Goal: Information Seeking & Learning: Check status

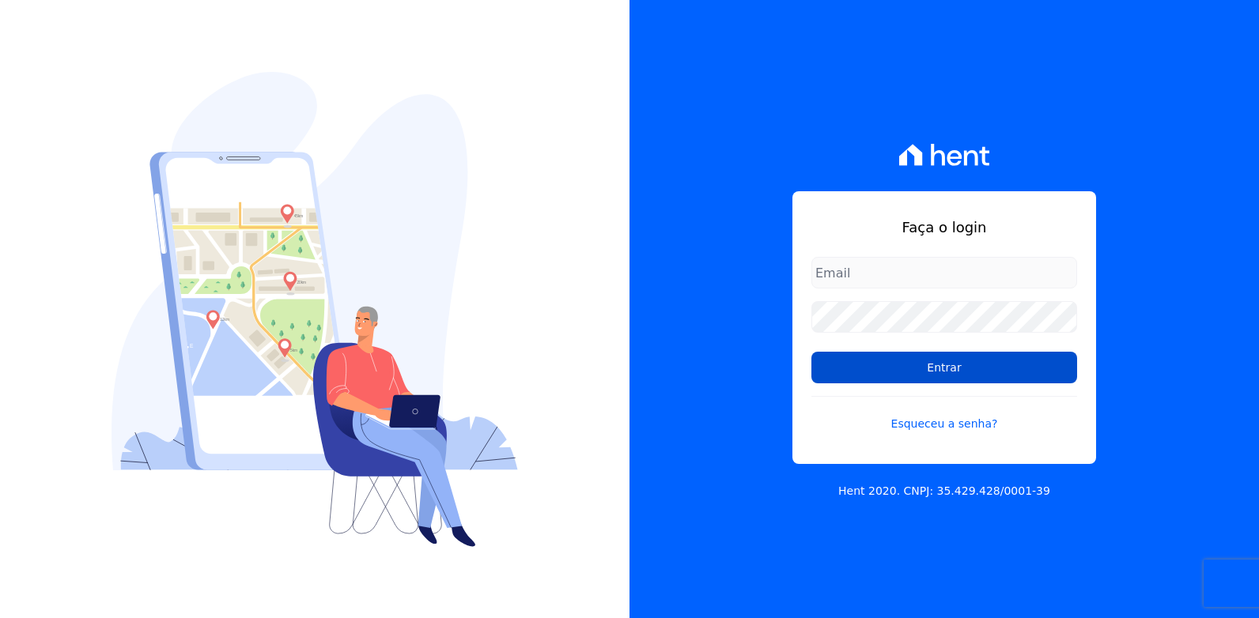
type input "[EMAIL_ADDRESS][DOMAIN_NAME]"
click at [893, 368] on input "Entrar" at bounding box center [944, 368] width 266 height 32
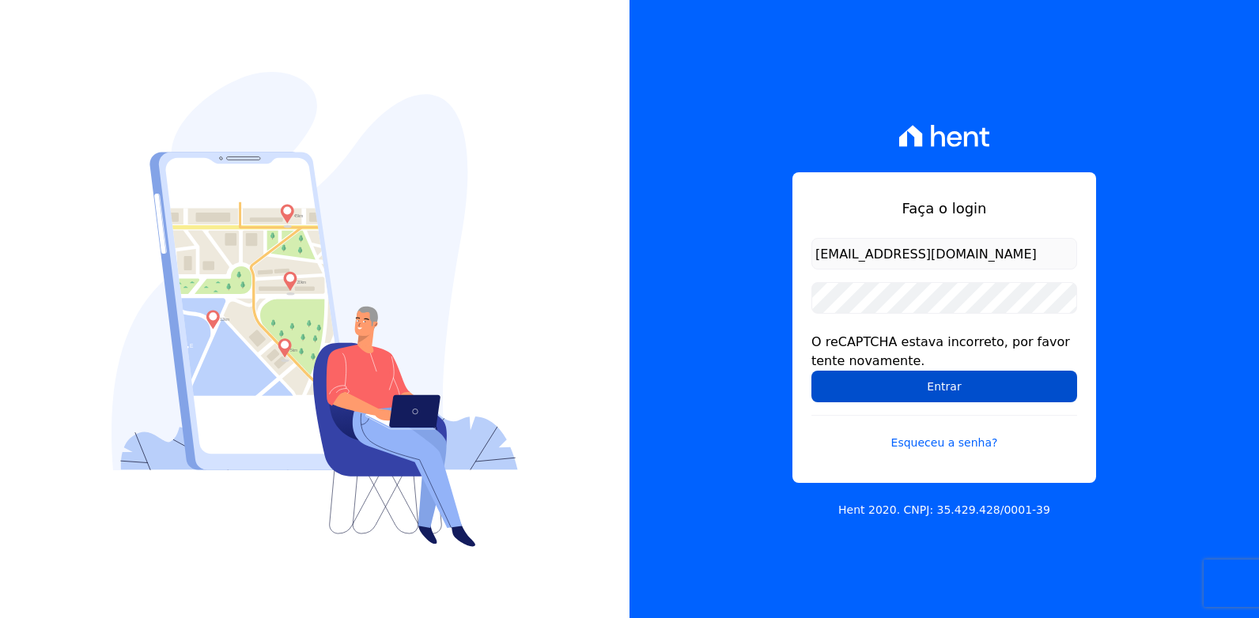
click at [916, 388] on input "Entrar" at bounding box center [944, 387] width 266 height 32
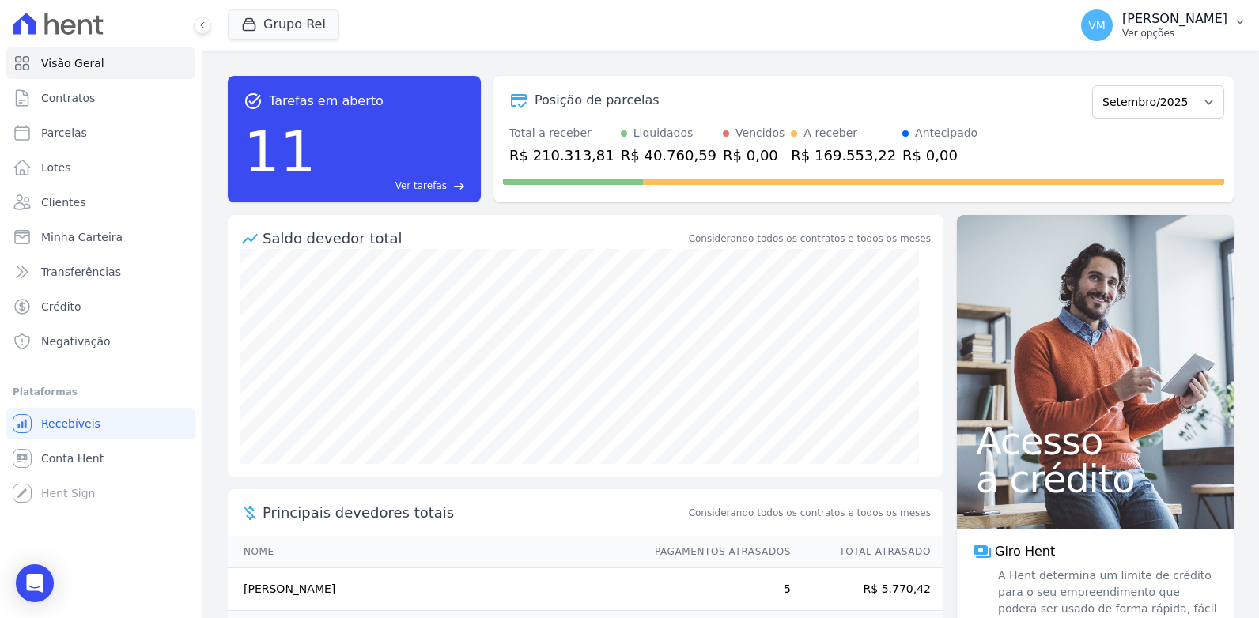
click at [1162, 30] on p "Ver opções" at bounding box center [1174, 33] width 105 height 13
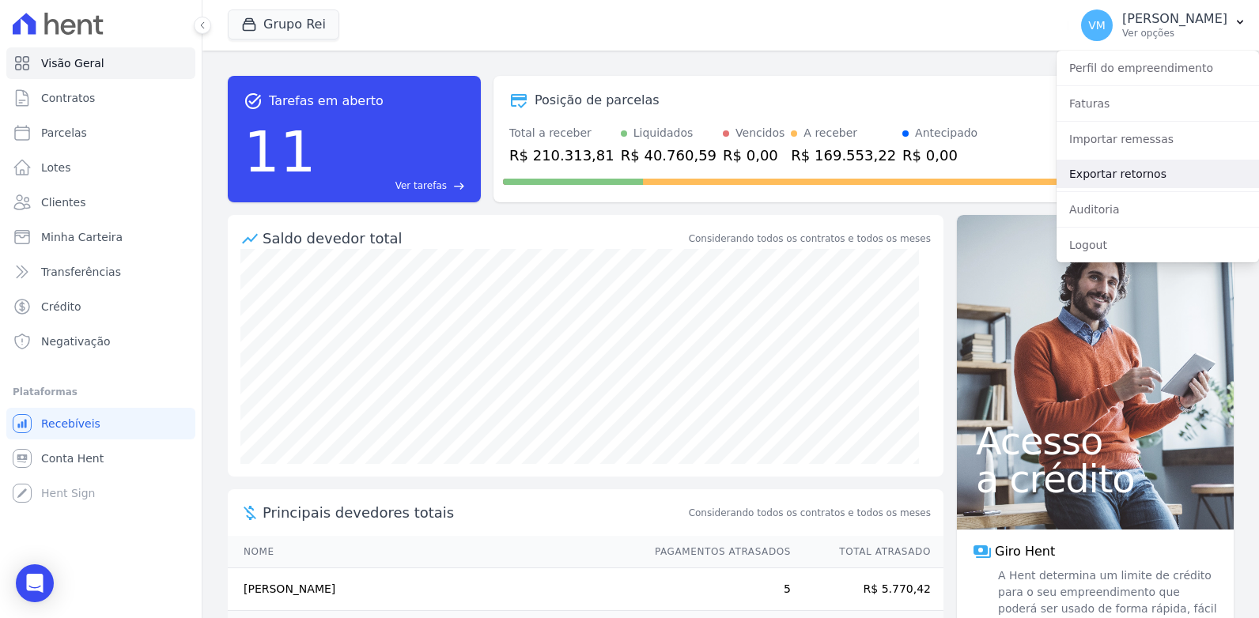
click at [1091, 174] on link "Exportar retornos" at bounding box center [1157, 174] width 202 height 28
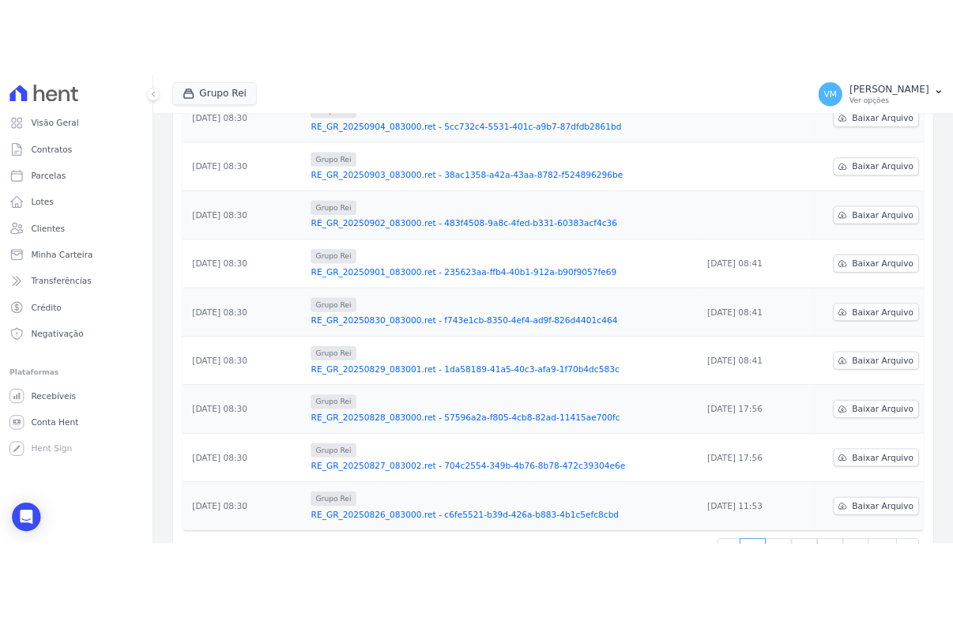
scroll to position [316, 0]
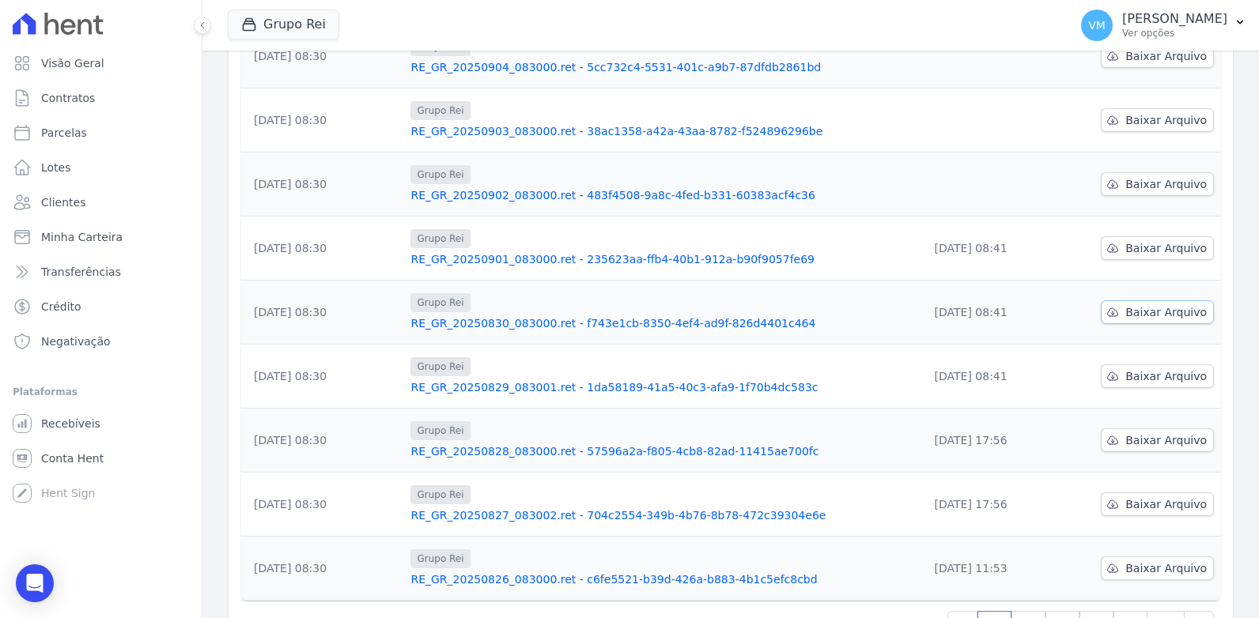
click at [1168, 311] on span "Baixar Arquivo" at bounding box center [1165, 312] width 81 height 16
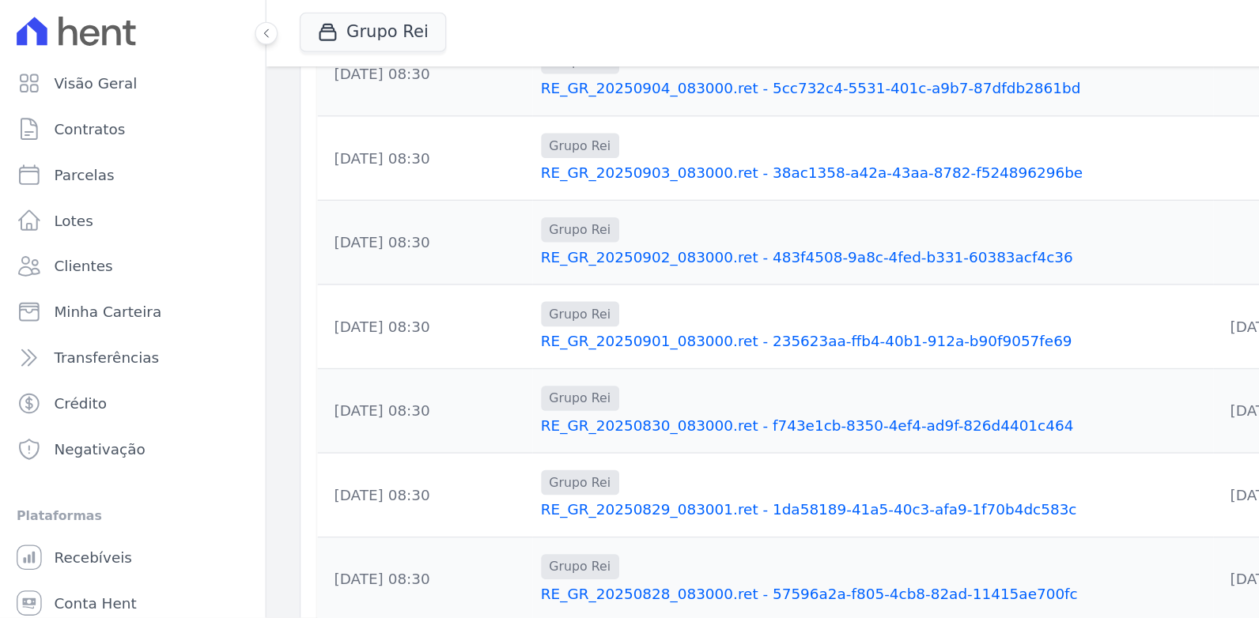
scroll to position [348, 0]
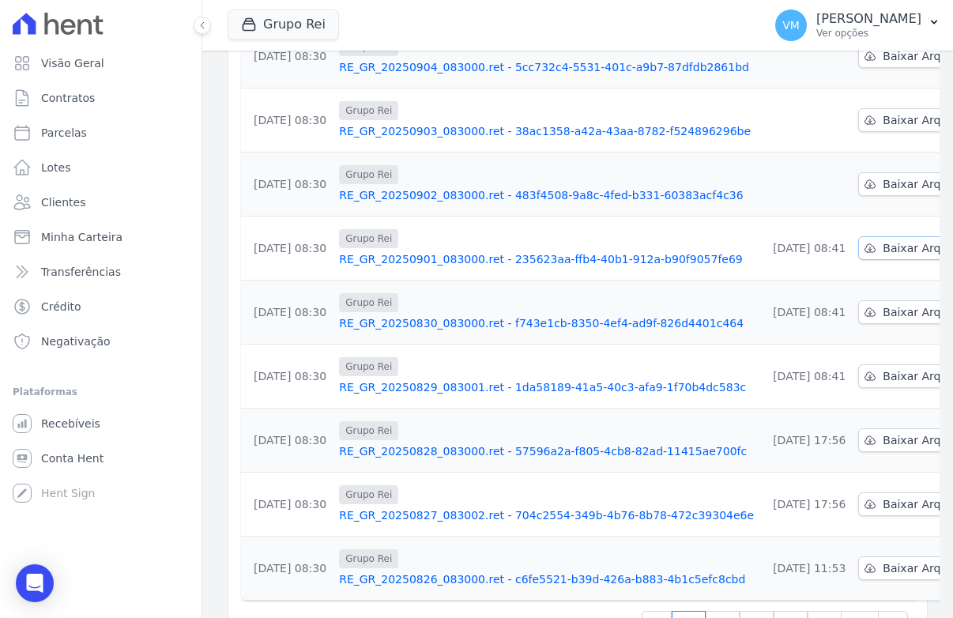
click at [883, 246] on span "Baixar Arquivo" at bounding box center [923, 248] width 81 height 16
click at [59, 459] on span "Conta Hent" at bounding box center [72, 459] width 62 height 16
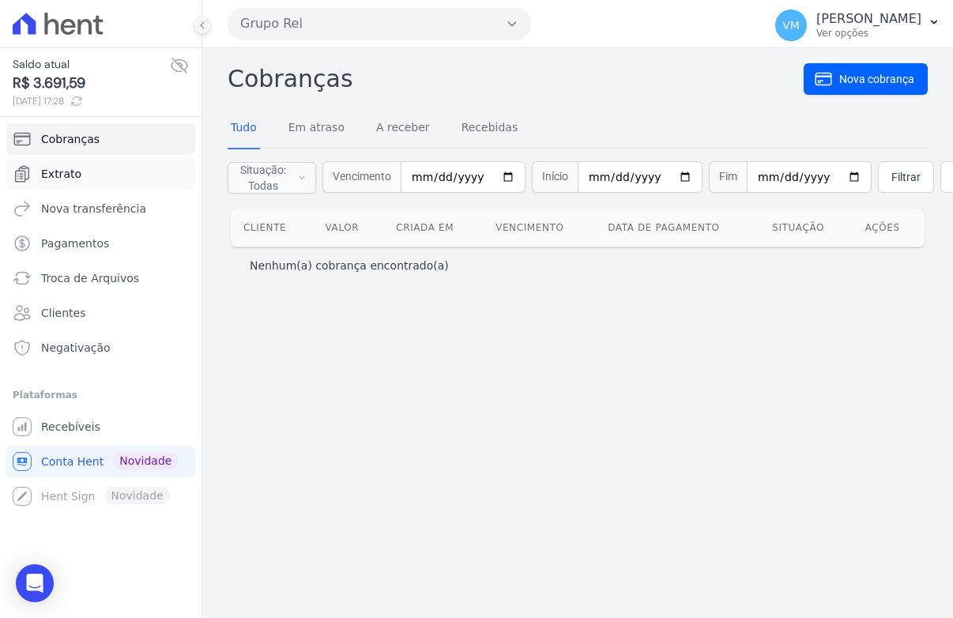
click at [65, 168] on span "Extrato" at bounding box center [61, 174] width 40 height 16
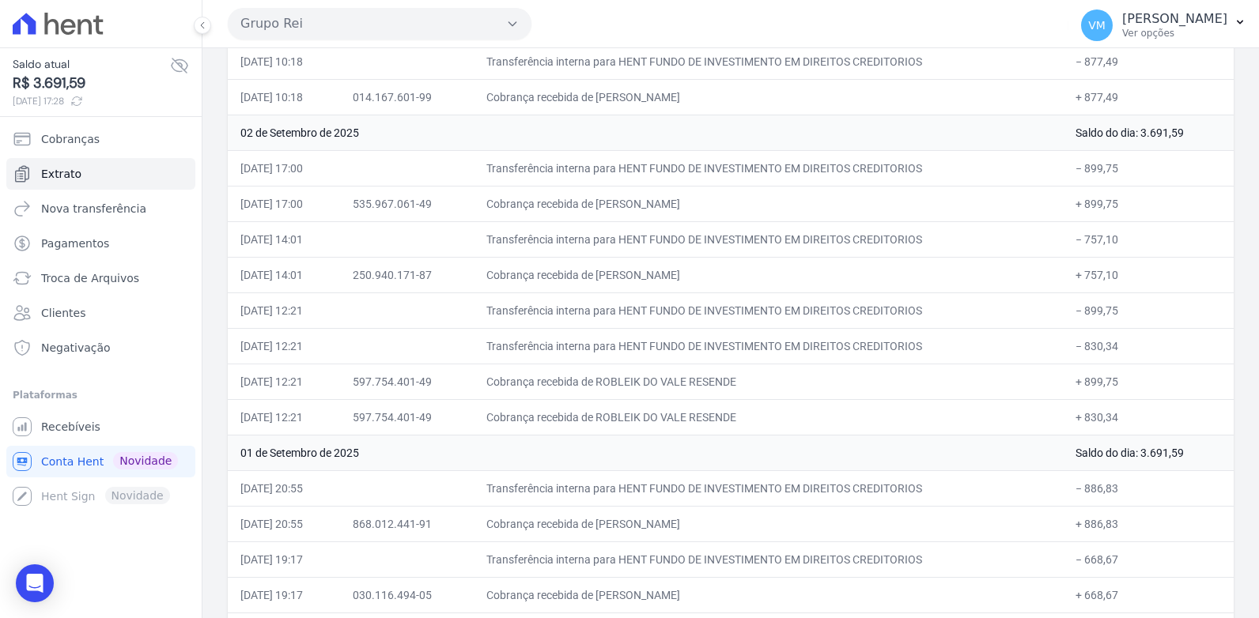
scroll to position [995, 0]
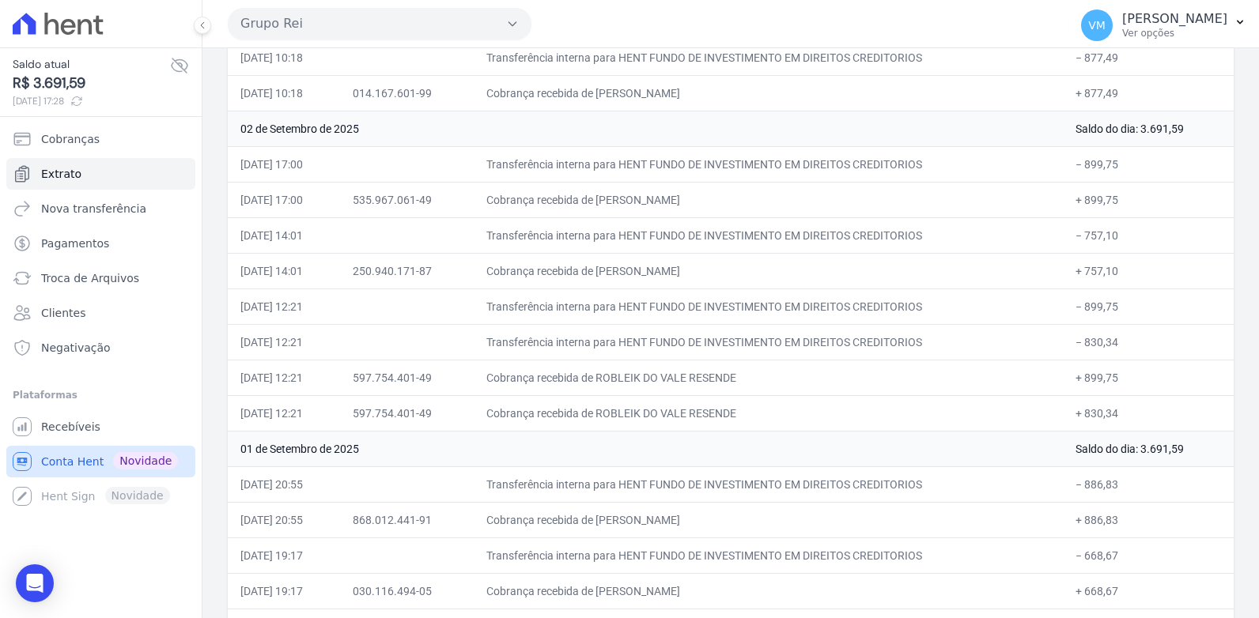
click at [65, 464] on span "Conta Hent" at bounding box center [72, 462] width 62 height 16
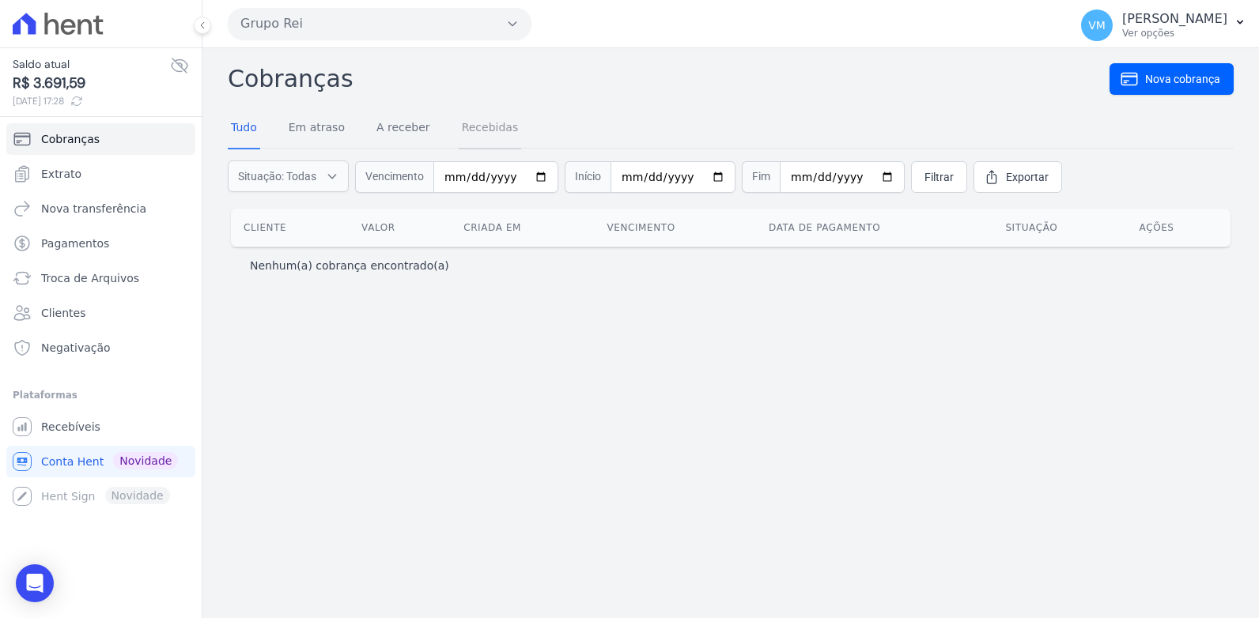
click at [468, 127] on link "Recebidas" at bounding box center [490, 128] width 63 height 41
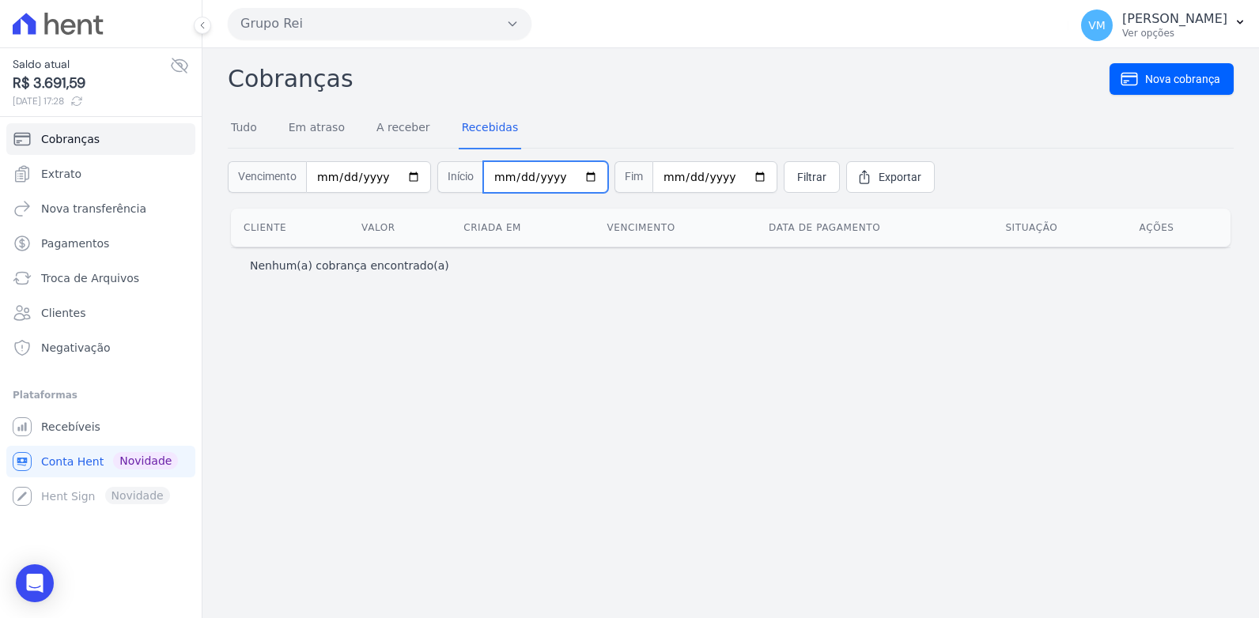
click at [571, 176] on input "date" at bounding box center [545, 177] width 125 height 32
type input "[DATE]"
click at [737, 176] on input "date" at bounding box center [714, 177] width 125 height 32
type input "[DATE]"
click at [797, 177] on span "Filtrar" at bounding box center [811, 177] width 29 height 16
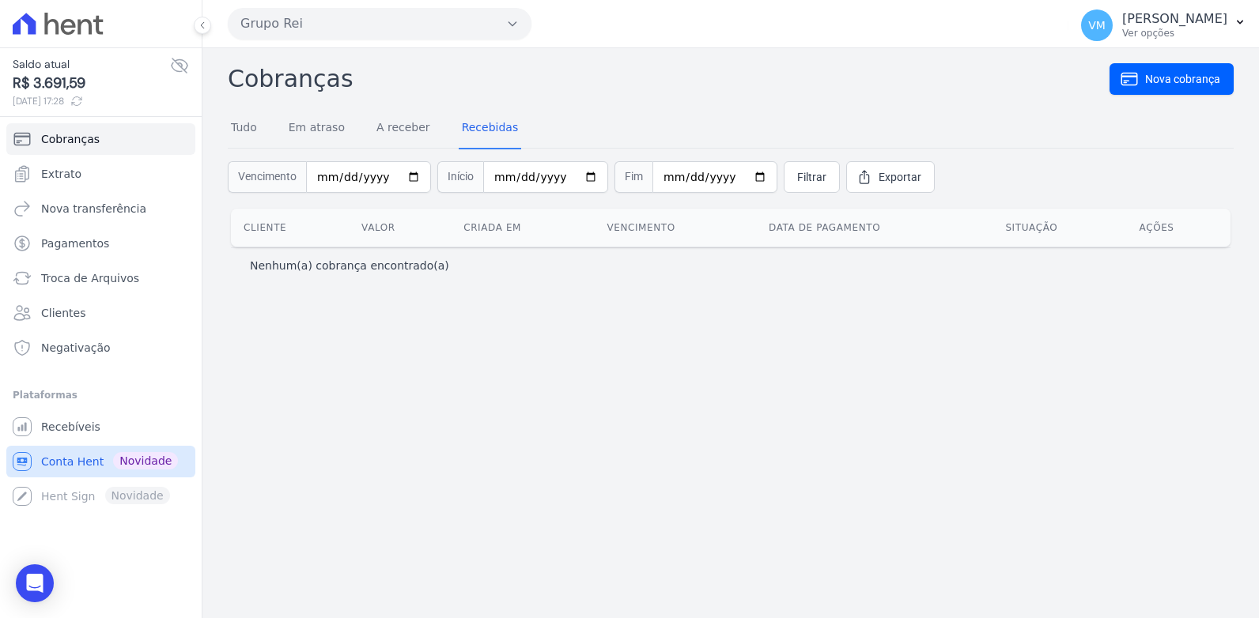
click at [62, 463] on span "Conta Hent" at bounding box center [72, 462] width 62 height 16
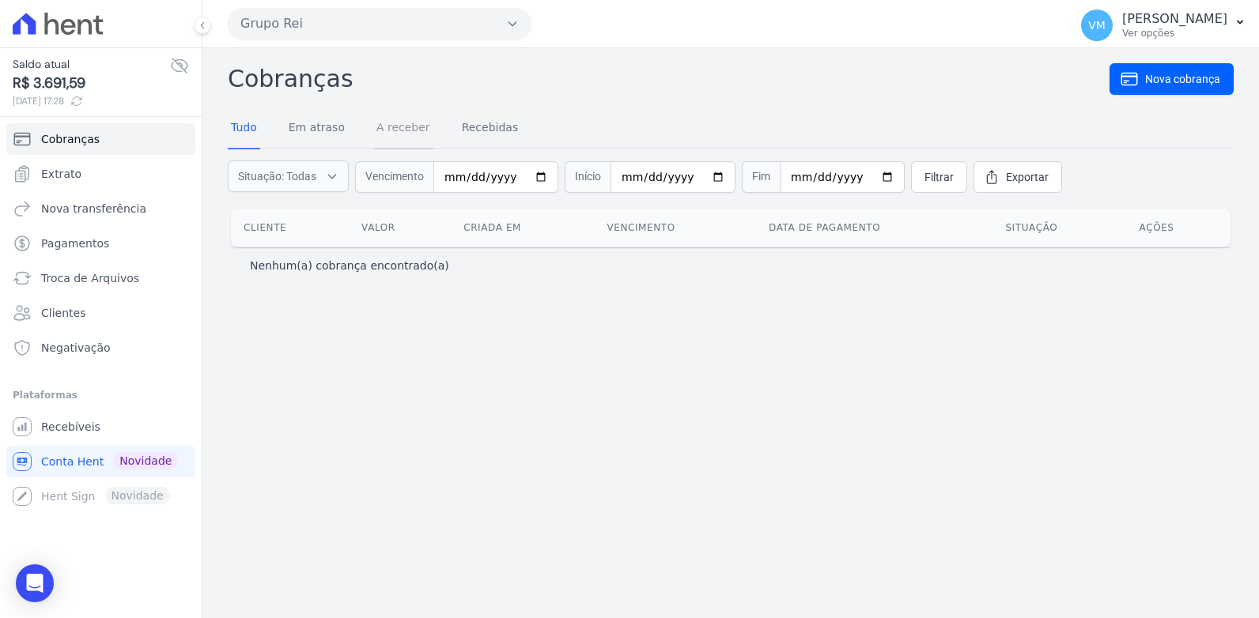
click at [392, 130] on link "A receber" at bounding box center [403, 128] width 60 height 41
click at [233, 130] on link "Tudo" at bounding box center [244, 128] width 32 height 41
click at [700, 175] on input "date" at bounding box center [672, 177] width 125 height 32
type input "[DATE]"
click at [863, 181] on input "date" at bounding box center [842, 177] width 125 height 32
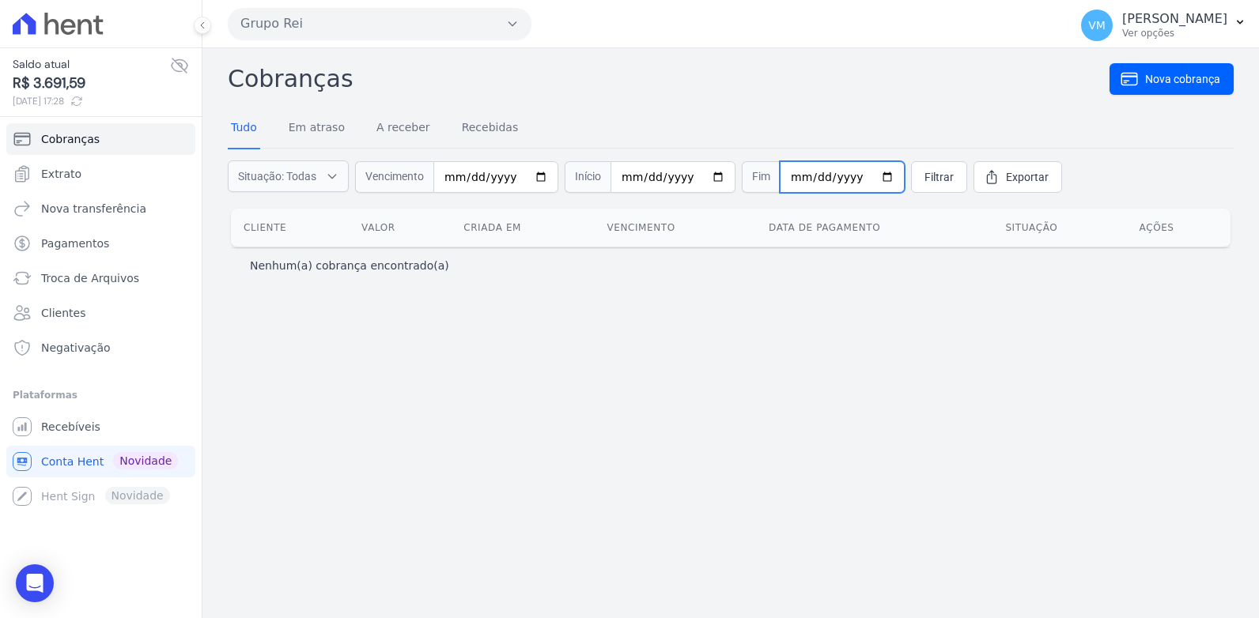
type input "[DATE]"
drag, startPoint x: 916, startPoint y: 175, endPoint x: 883, endPoint y: 187, distance: 35.5
click at [924, 175] on span "Filtrar" at bounding box center [938, 177] width 29 height 16
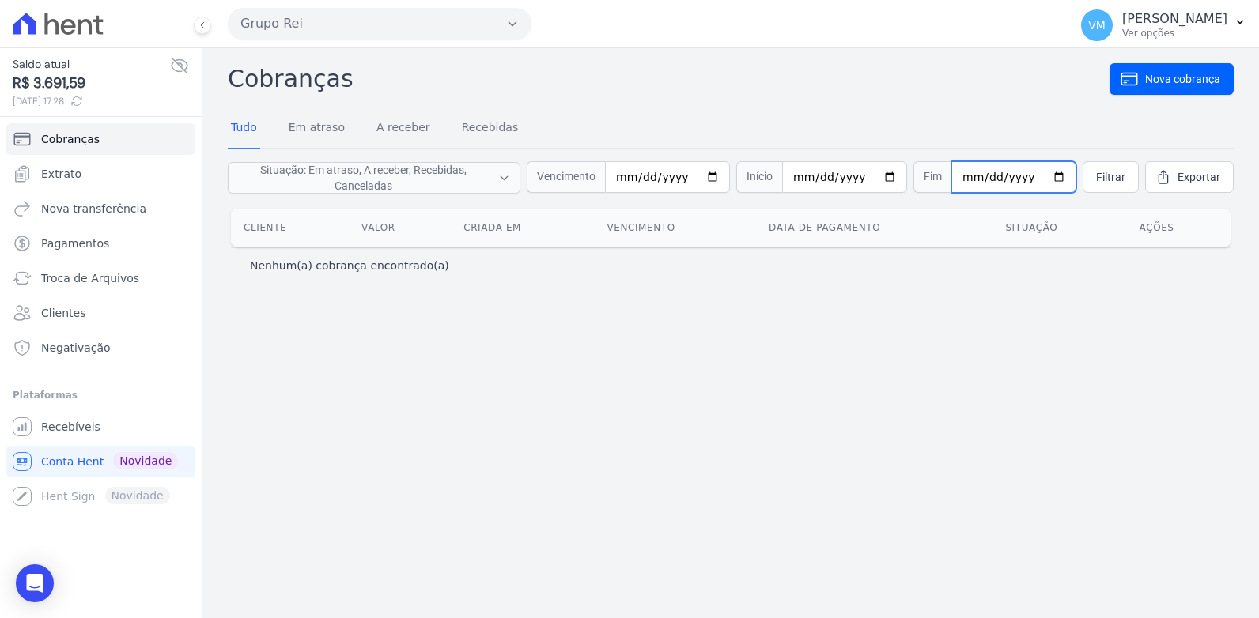
click at [1052, 168] on input "2025-09-01" at bounding box center [1013, 177] width 125 height 32
click at [1049, 175] on input "2025-09-01" at bounding box center [1013, 177] width 125 height 32
type input "2025-09-05"
click at [1097, 177] on span "Filtrar" at bounding box center [1110, 177] width 29 height 16
drag, startPoint x: 59, startPoint y: 469, endPoint x: 61, endPoint y: 455, distance: 13.5
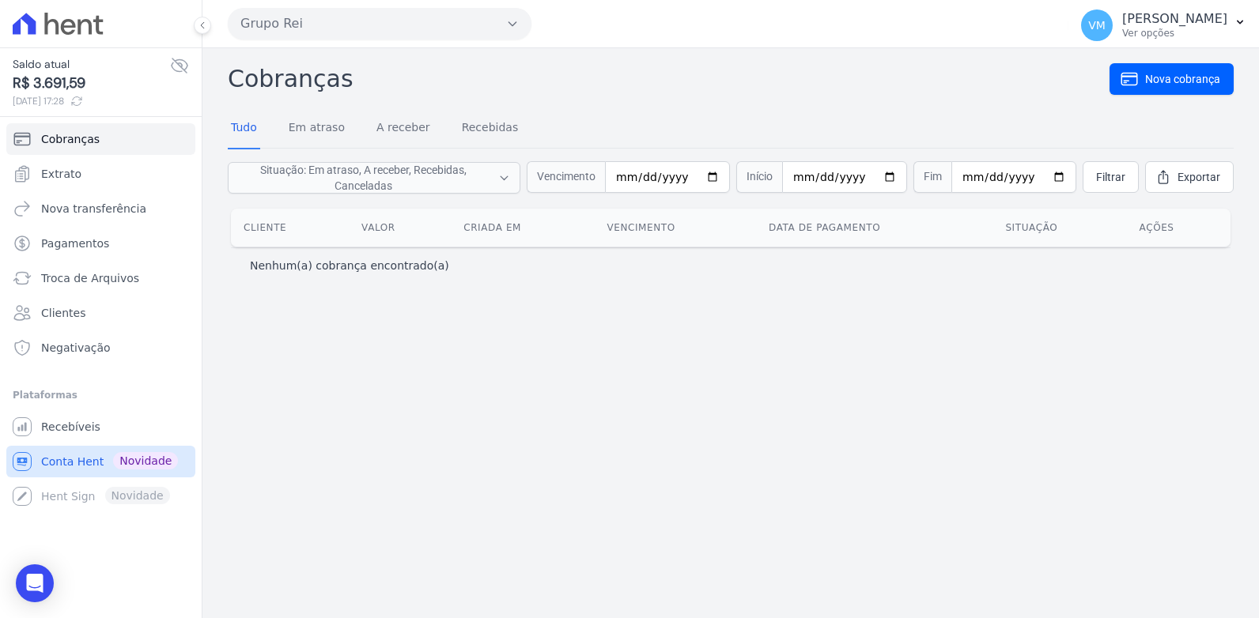
click at [59, 467] on span "Conta Hent" at bounding box center [72, 462] width 62 height 16
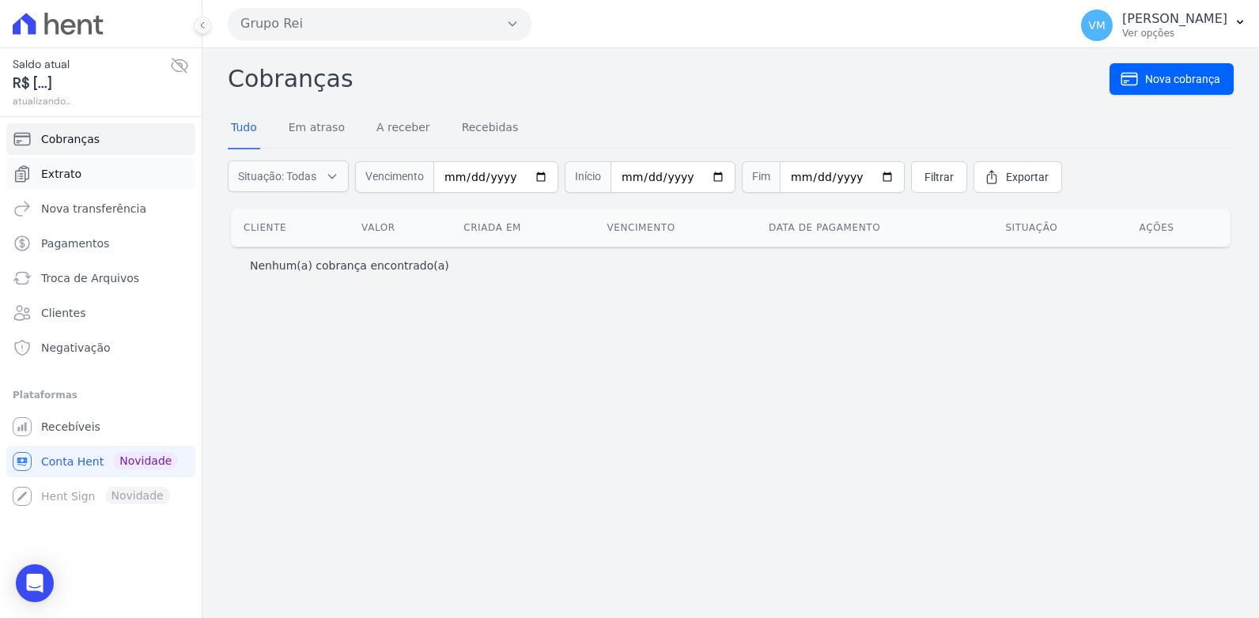
click at [48, 173] on span "Extrato" at bounding box center [61, 174] width 40 height 16
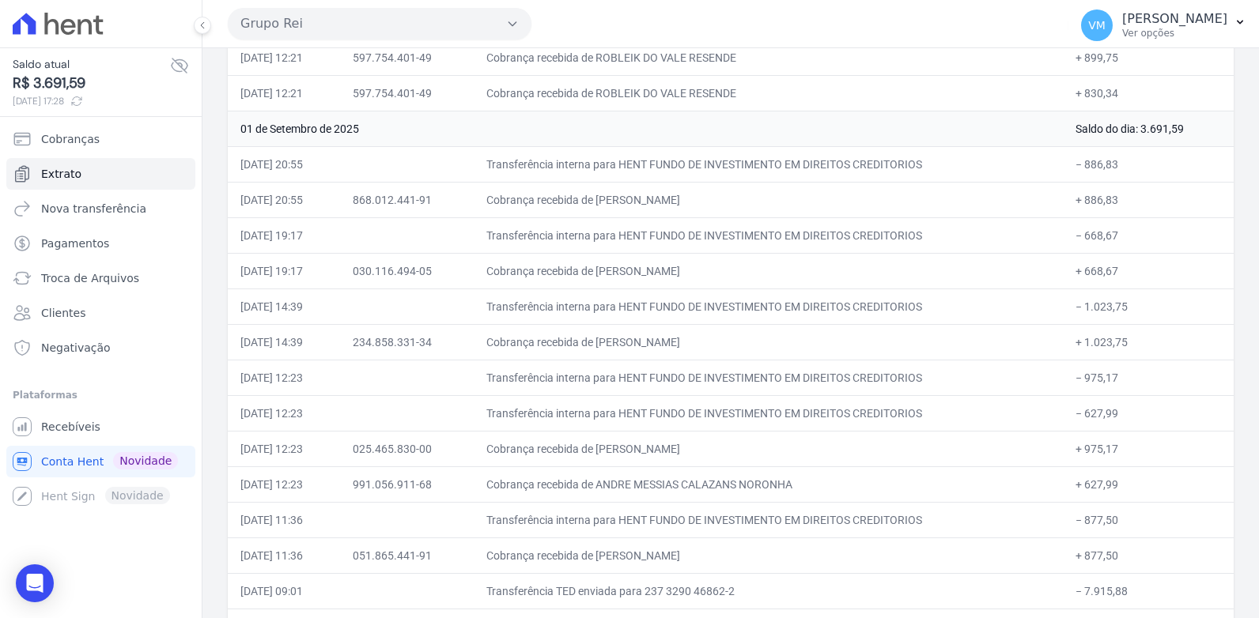
scroll to position [1390, 0]
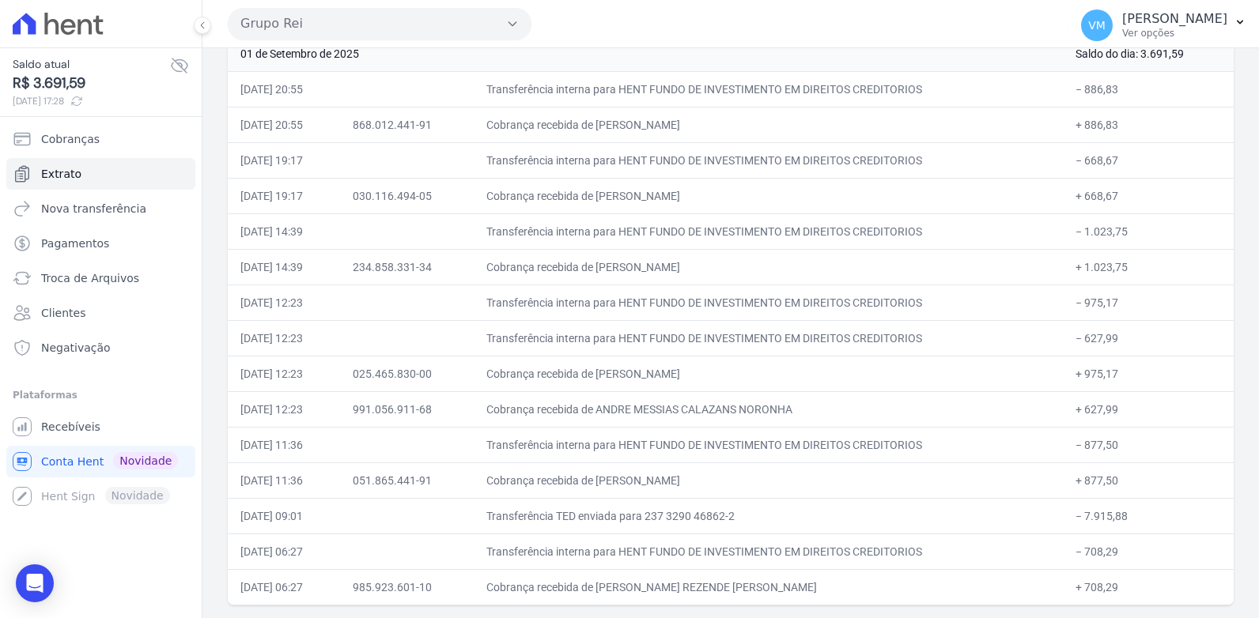
drag, startPoint x: 761, startPoint y: 480, endPoint x: 619, endPoint y: 478, distance: 142.3
click at [619, 478] on td "Cobrança recebida de [PERSON_NAME]" at bounding box center [768, 480] width 589 height 36
copy td "[PERSON_NAME]"
drag, startPoint x: 617, startPoint y: 408, endPoint x: 817, endPoint y: 410, distance: 200.0
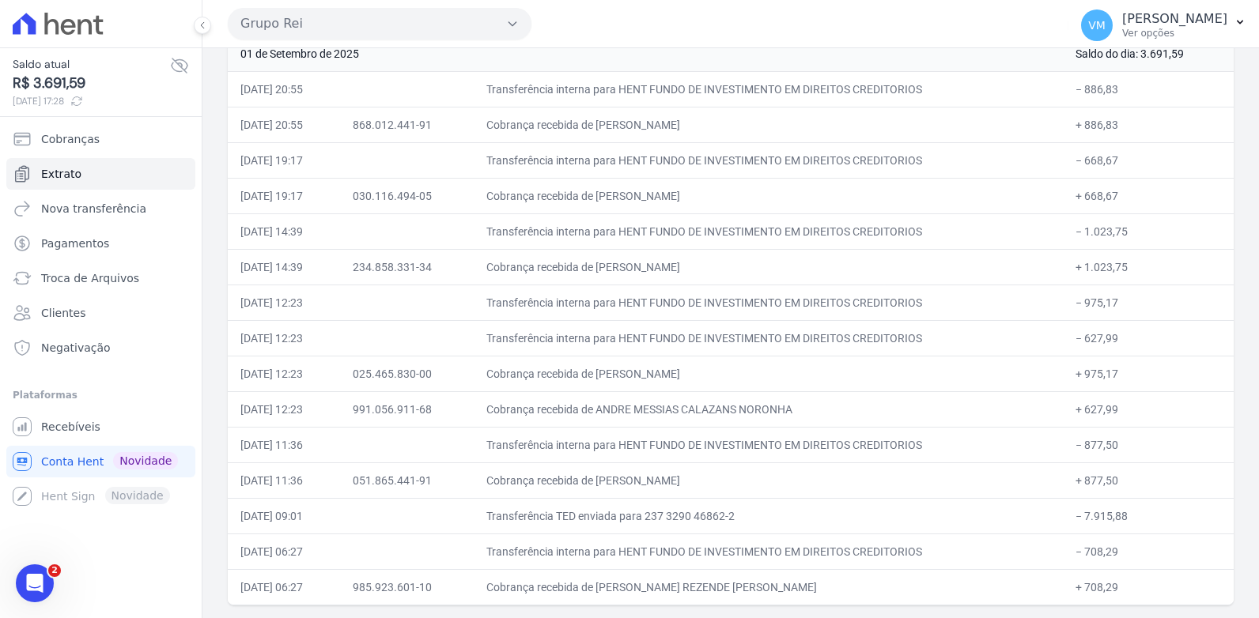
click at [817, 410] on td "Cobrança recebida de ANDRE MESSIAS CALAZANS NORONHA" at bounding box center [768, 409] width 589 height 36
copy td "ANDRE MESSIAS CALAZANS NORONHA"
click at [625, 367] on td "Cobrança recebida de [PERSON_NAME]" at bounding box center [768, 374] width 589 height 36
drag, startPoint x: 625, startPoint y: 367, endPoint x: 613, endPoint y: 380, distance: 18.5
click at [614, 380] on td "Cobrança recebida de [PERSON_NAME]" at bounding box center [768, 374] width 589 height 36
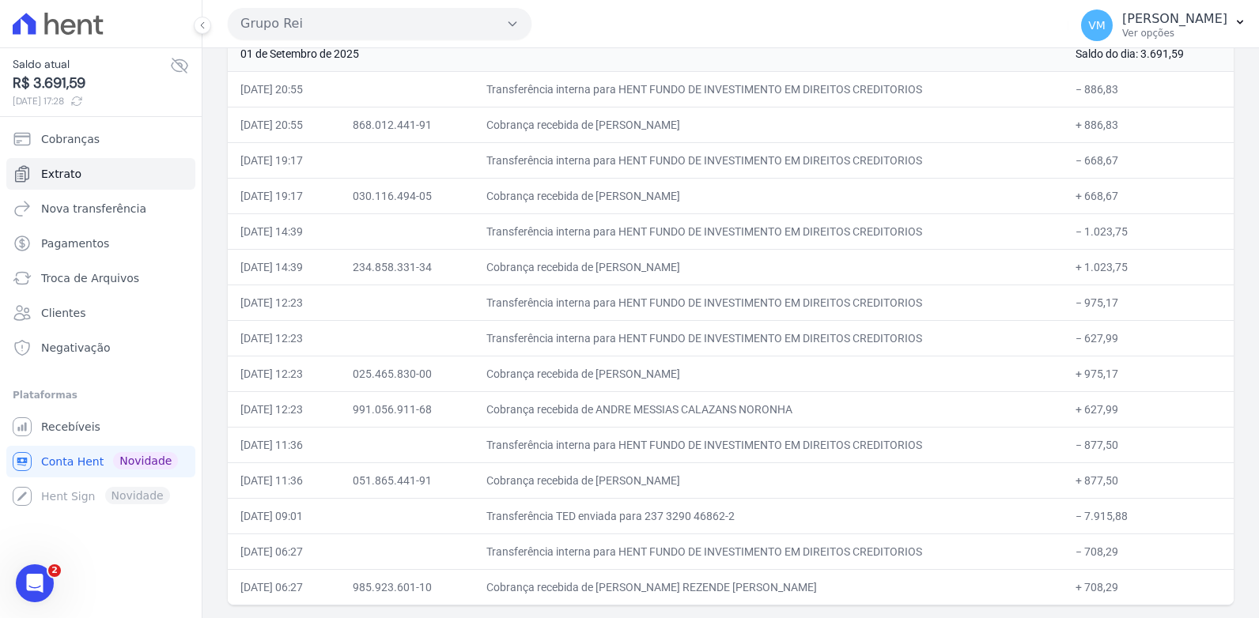
drag, startPoint x: 617, startPoint y: 372, endPoint x: 779, endPoint y: 375, distance: 162.1
click at [779, 375] on td "Cobrança recebida de [PERSON_NAME]" at bounding box center [768, 374] width 589 height 36
copy td "[PERSON_NAME]"
drag, startPoint x: 619, startPoint y: 265, endPoint x: 749, endPoint y: 273, distance: 130.7
click at [749, 273] on td "Cobrança recebida de [PERSON_NAME]" at bounding box center [768, 267] width 589 height 36
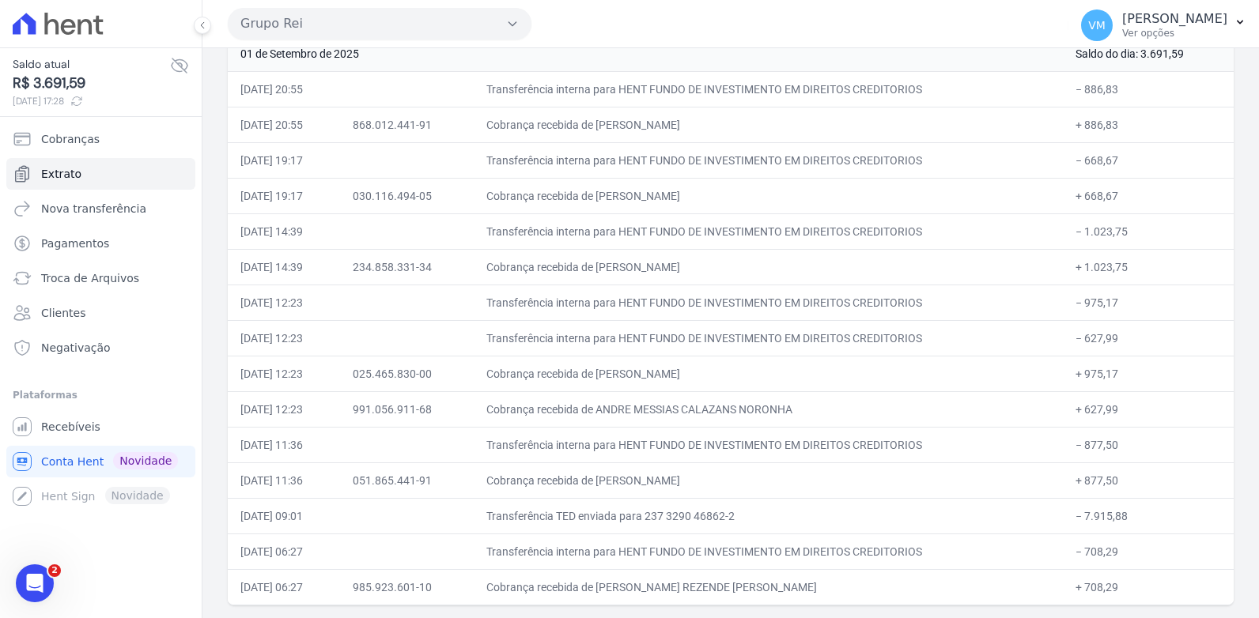
copy td "[PERSON_NAME]"
drag, startPoint x: 617, startPoint y: 193, endPoint x: 772, endPoint y: 185, distance: 154.4
click at [772, 185] on td "Cobrança recebida de [PERSON_NAME]" at bounding box center [768, 196] width 589 height 36
copy td "[PERSON_NAME]"
drag, startPoint x: 621, startPoint y: 123, endPoint x: 778, endPoint y: 125, distance: 157.3
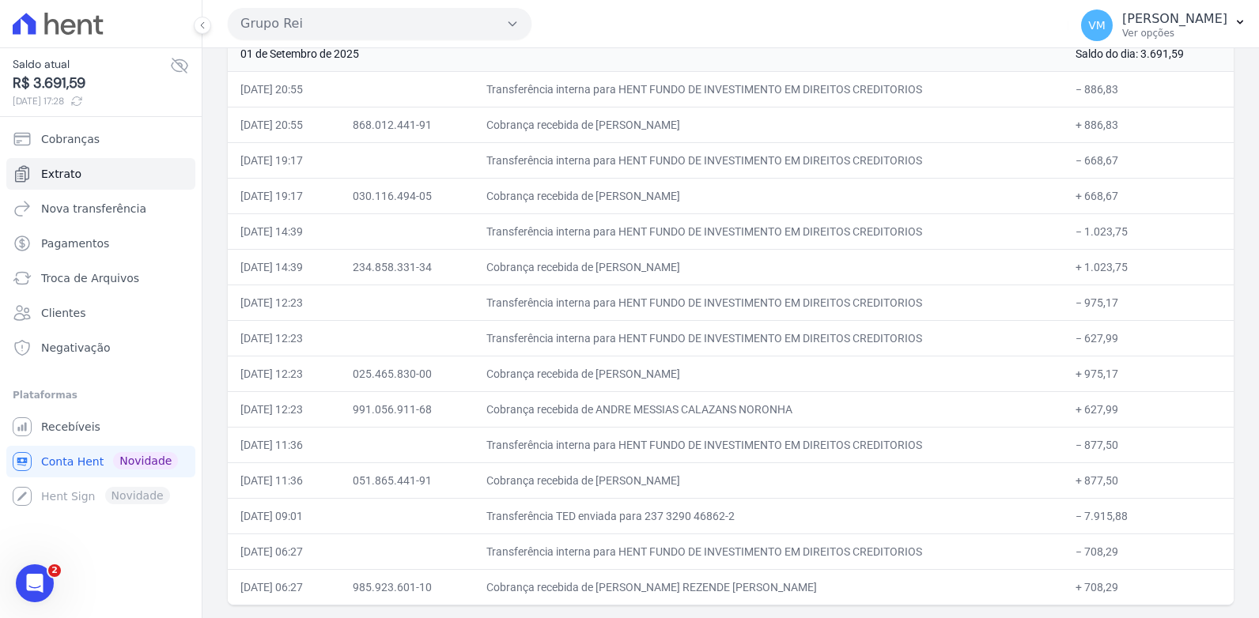
click at [778, 125] on td "Cobrança recebida de [PERSON_NAME]" at bounding box center [768, 125] width 589 height 36
copy td "[PERSON_NAME]"
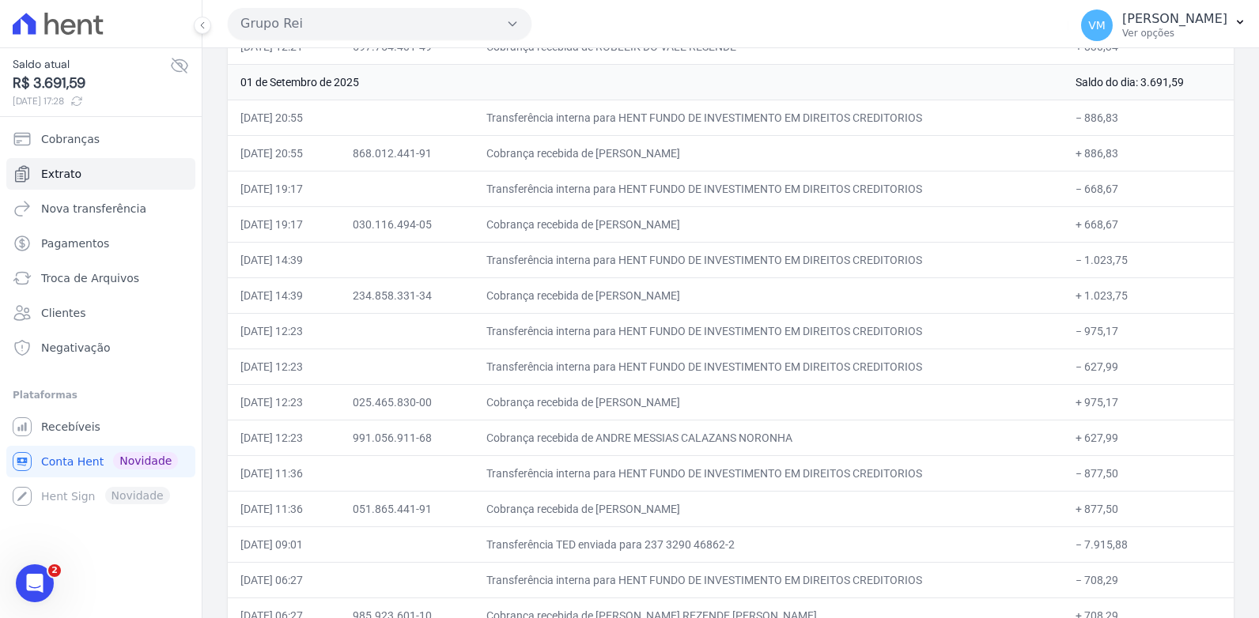
scroll to position [1390, 0]
